Goal: Use online tool/utility

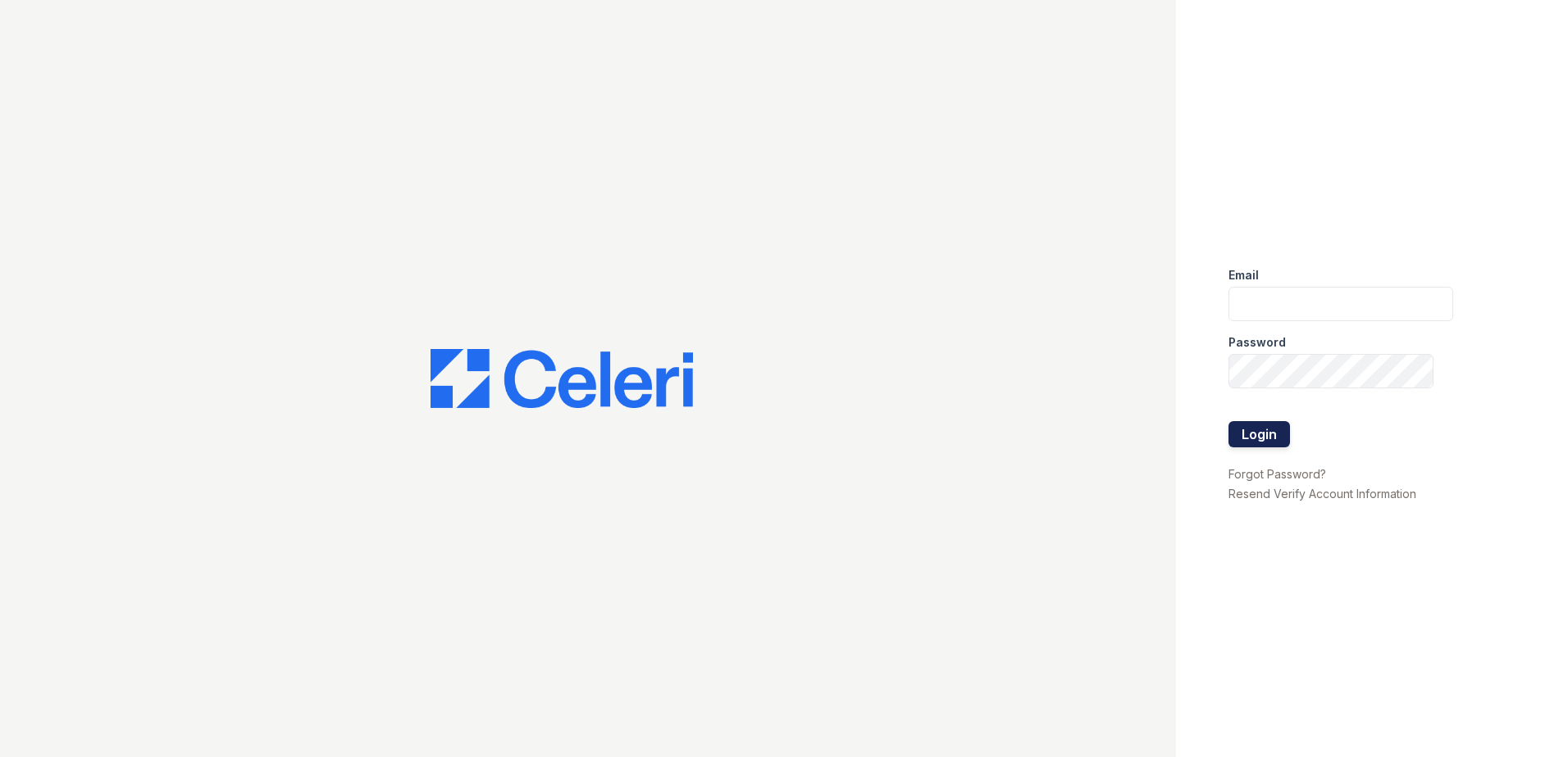
type input "[EMAIL_ADDRESS][DOMAIN_NAME]"
click at [1257, 423] on button "Login" at bounding box center [1259, 435] width 61 height 27
click at [1252, 431] on button "Login" at bounding box center [1259, 435] width 61 height 27
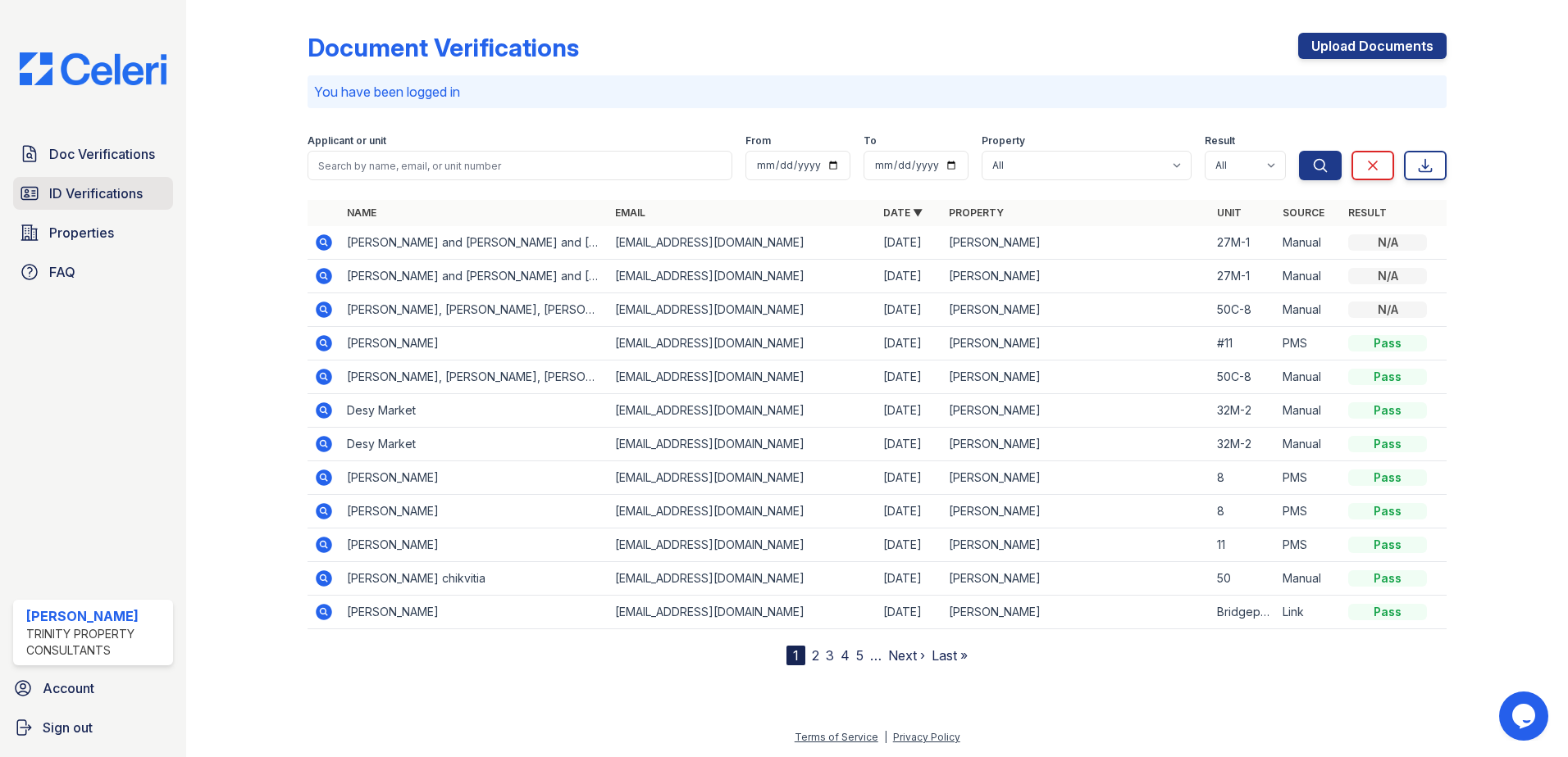
click at [133, 197] on span "ID Verifications" at bounding box center [97, 193] width 94 height 19
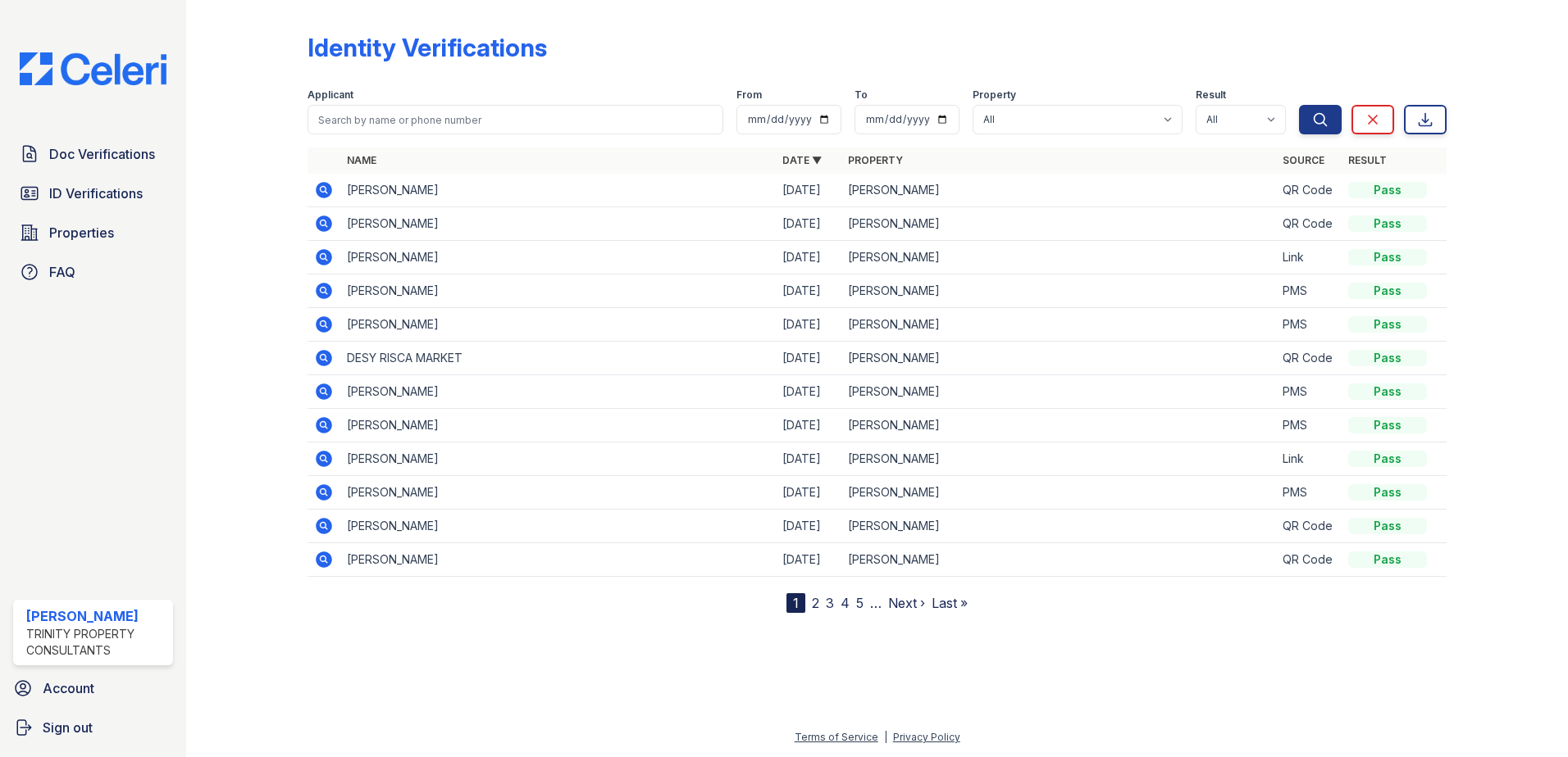
click at [1300, 35] on div "Identity Verifications" at bounding box center [877, 54] width 1139 height 42
